Goal: Task Accomplishment & Management: Manage account settings

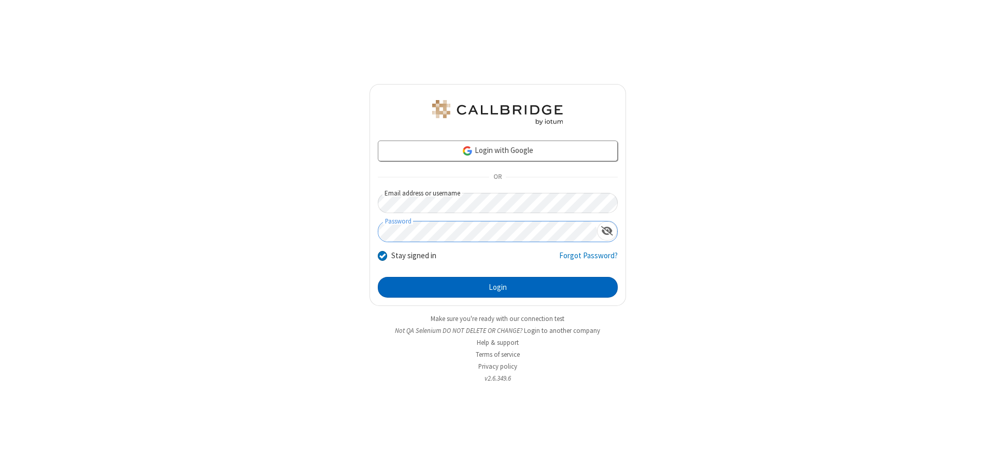
click at [498, 287] on button "Login" at bounding box center [498, 287] width 240 height 21
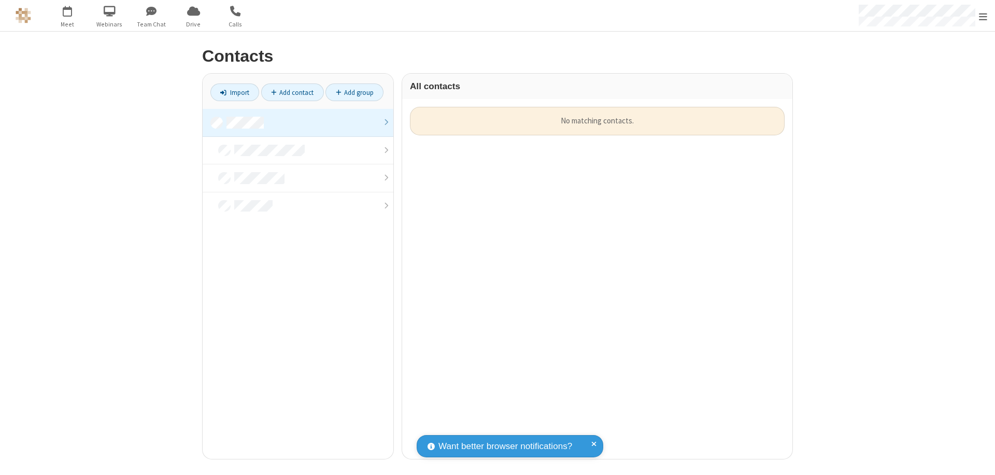
scroll to position [352, 383]
click at [298, 122] on link at bounding box center [298, 123] width 191 height 28
click at [292, 92] on link "Add contact" at bounding box center [292, 92] width 63 height 18
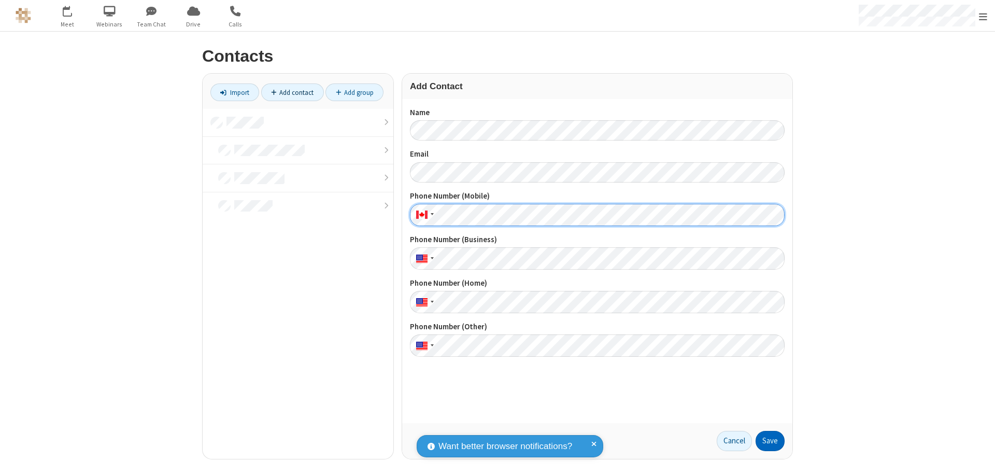
click at [770, 441] on button "Save" at bounding box center [770, 441] width 29 height 21
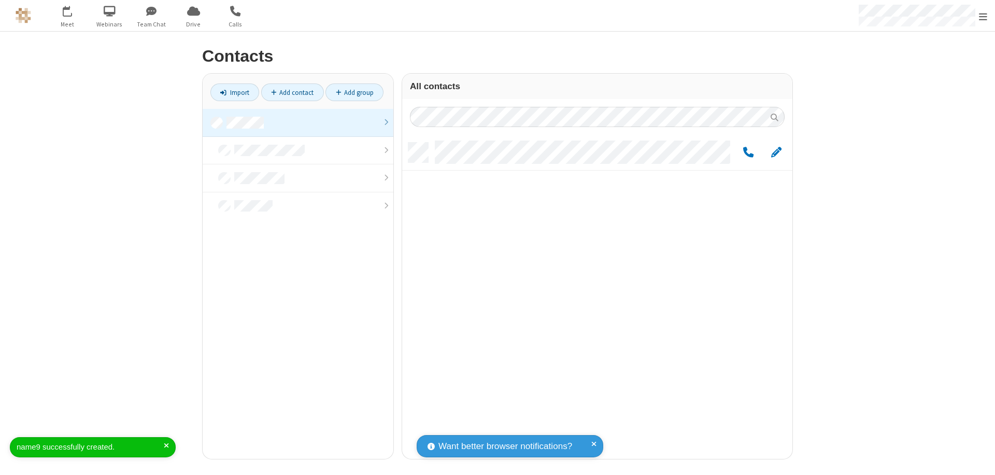
scroll to position [316, 383]
click at [292, 92] on link "Add contact" at bounding box center [292, 92] width 63 height 18
